Goal: Information Seeking & Learning: Find specific page/section

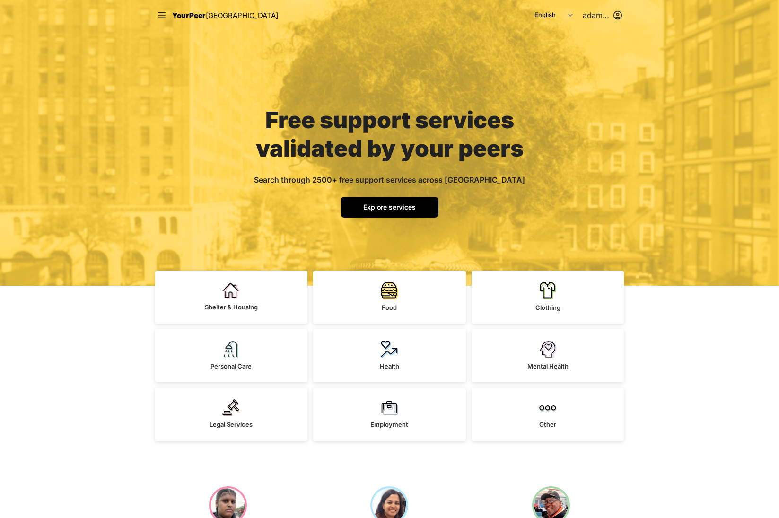
click at [377, 205] on span "Explore services" at bounding box center [389, 207] width 53 height 8
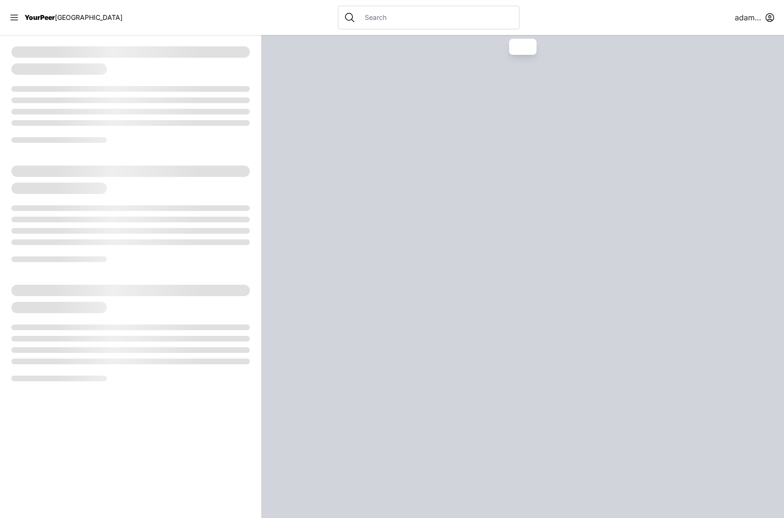
select select "recentlyUpdated"
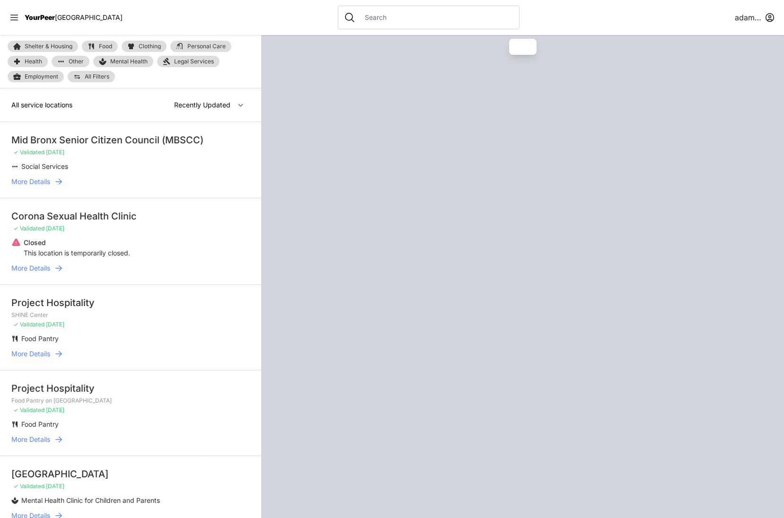
click at [345, 11] on div at bounding box center [429, 18] width 182 height 24
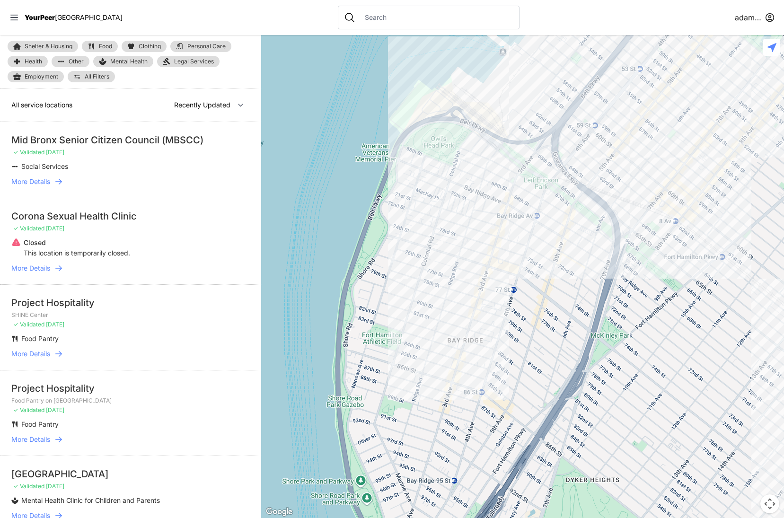
click at [395, 19] on input "text" at bounding box center [436, 17] width 154 height 9
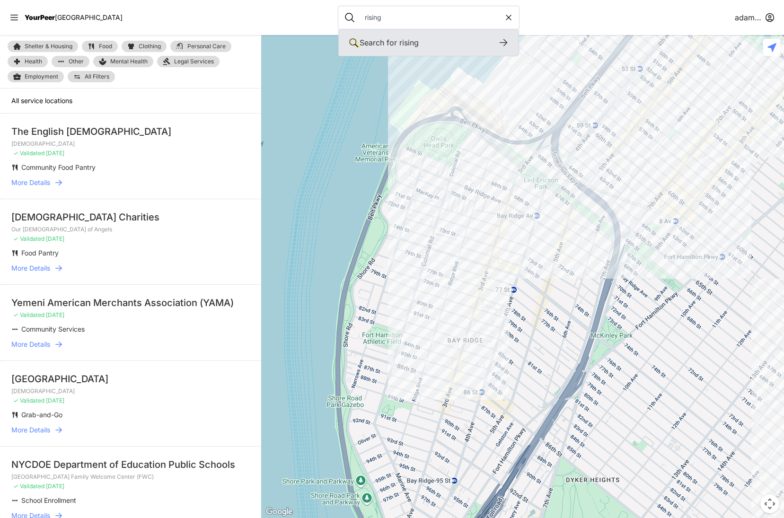
type input "rising"
click at [498, 42] on icon at bounding box center [503, 42] width 11 height 11
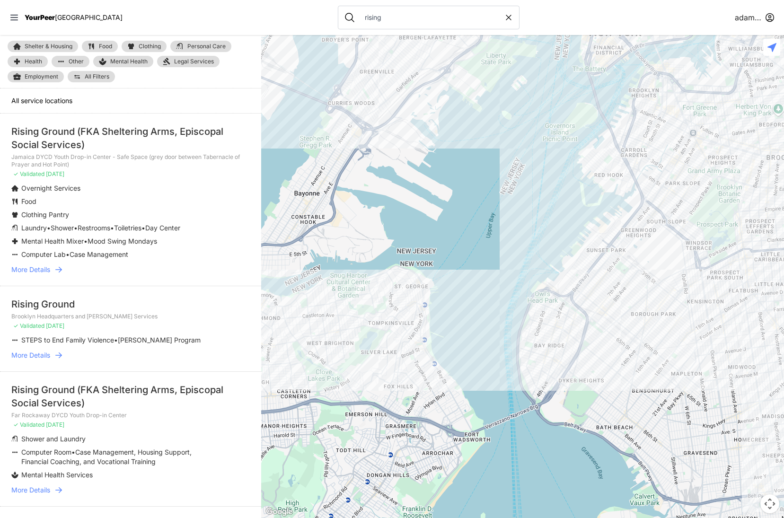
click at [61, 269] on icon at bounding box center [58, 269] width 9 height 9
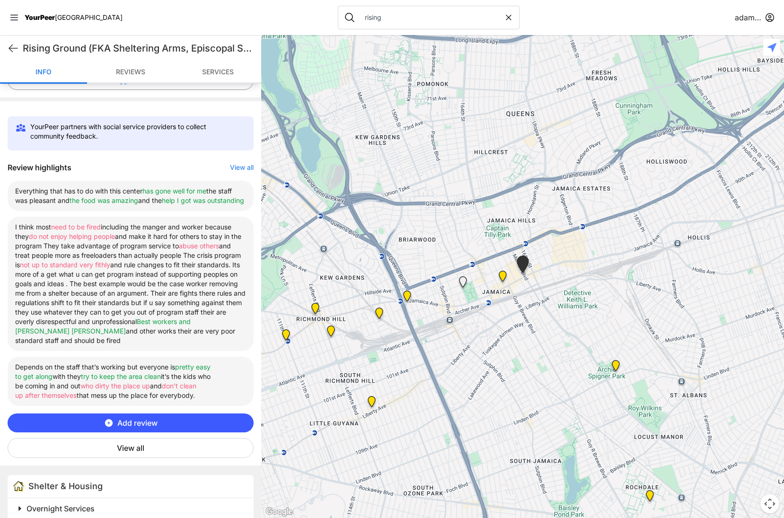
scroll to position [290, 0]
click at [143, 452] on button "View all" at bounding box center [131, 448] width 246 height 20
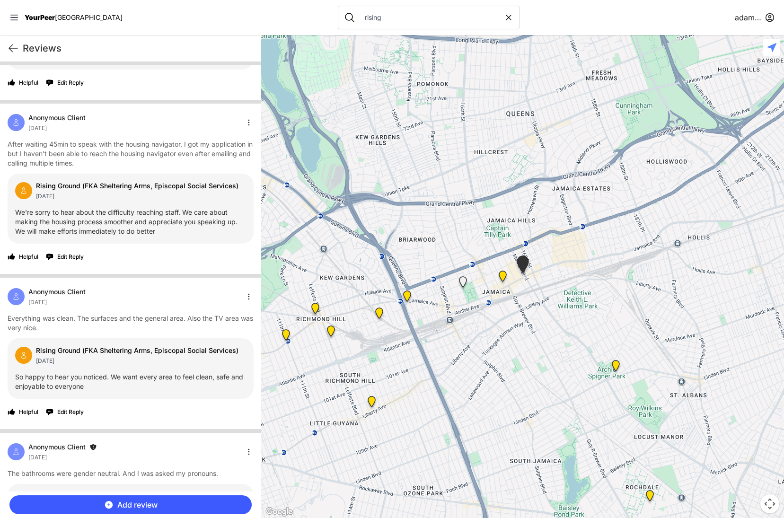
scroll to position [2430, 0]
click at [131, 167] on p "After waiting 45min to speak with the housing navigator, I got my application i…" at bounding box center [131, 153] width 246 height 28
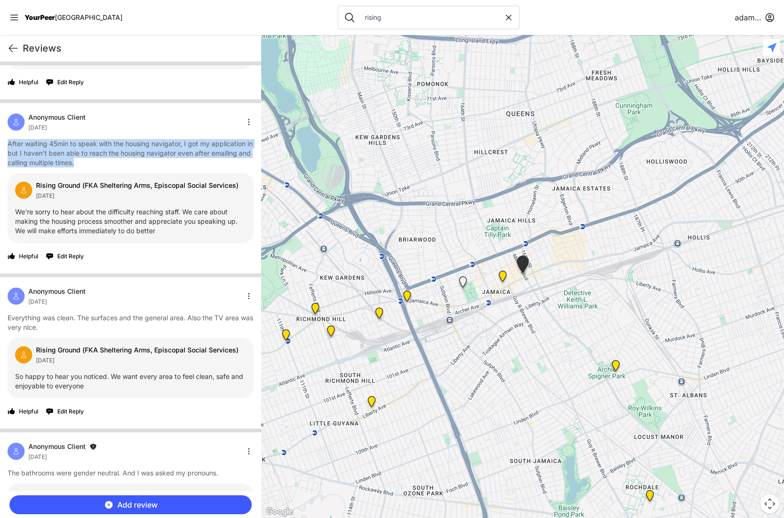
drag, startPoint x: 8, startPoint y: 163, endPoint x: 88, endPoint y: 177, distance: 81.7
click at [88, 167] on p "After waiting 45min to speak with the housing navigator, I got my application i…" at bounding box center [131, 153] width 246 height 28
copy p "After waiting 45min to speak with the housing navigator, I got my application i…"
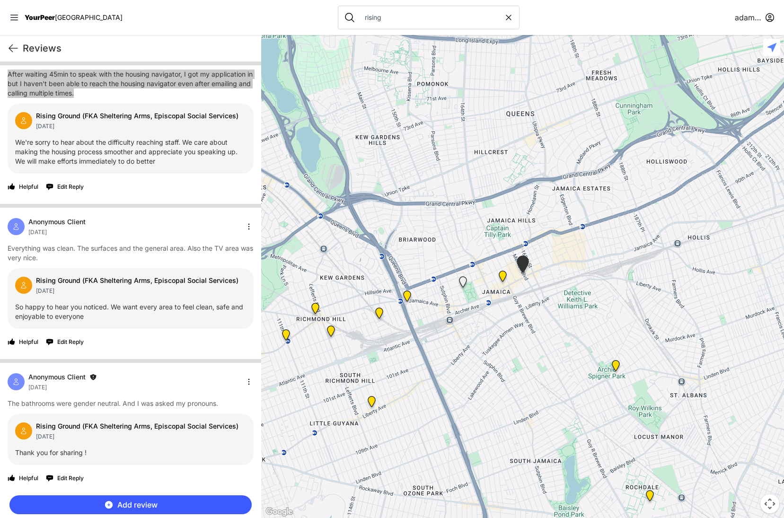
scroll to position [2518, 0]
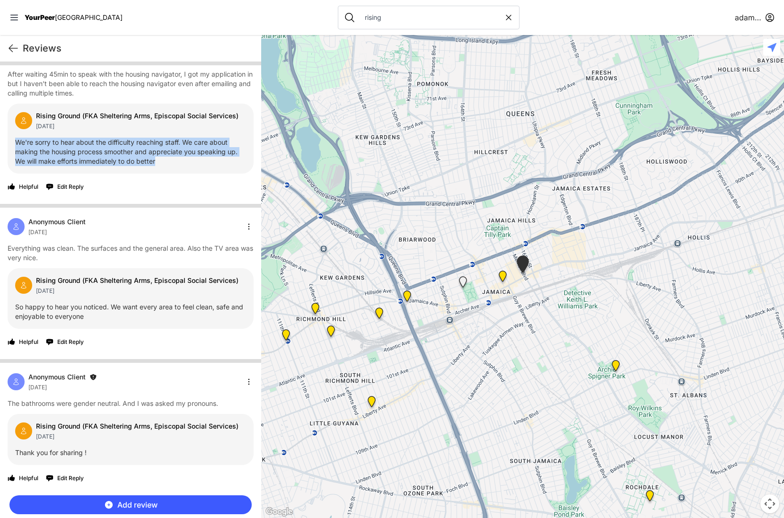
drag, startPoint x: 16, startPoint y: 140, endPoint x: 158, endPoint y: 164, distance: 143.8
click at [158, 164] on p "We're sorry to hear about the difficulty reaching staff. We care about making t…" at bounding box center [130, 152] width 231 height 28
copy p "We're sorry to hear about the difficulty reaching staff. We care about making t…"
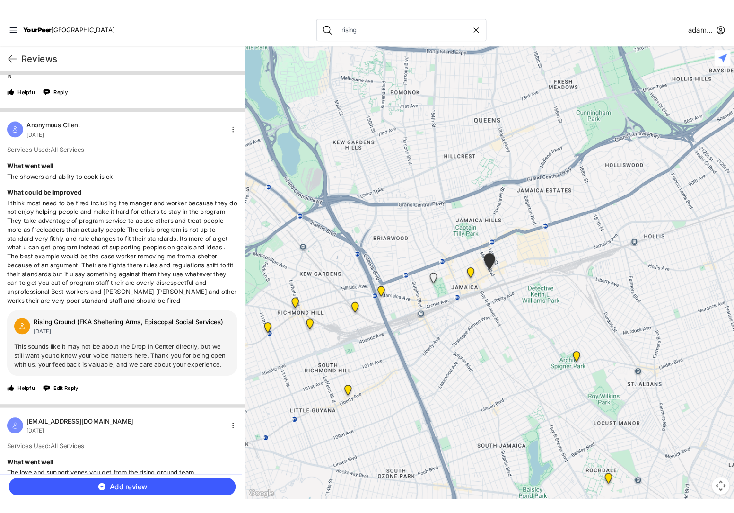
scroll to position [1144, 0]
